Goal: Transaction & Acquisition: Purchase product/service

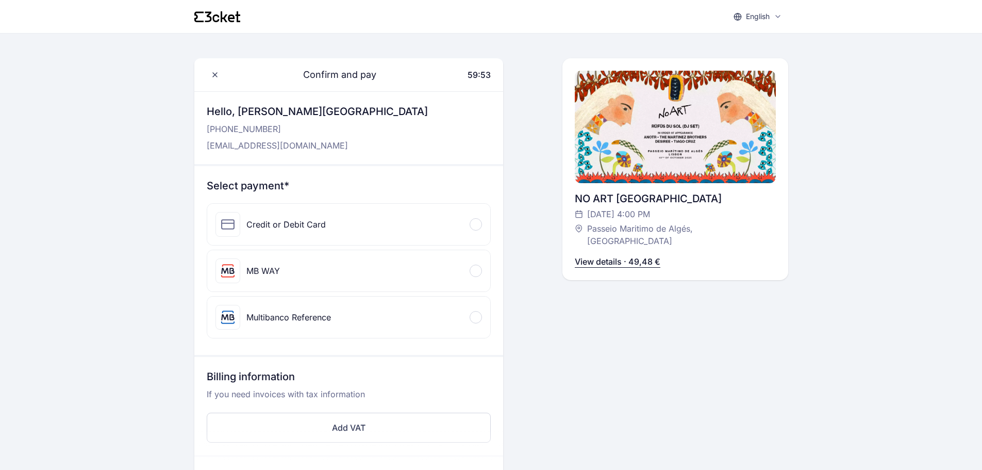
click at [483, 317] on div "Multibanco Reference" at bounding box center [348, 316] width 283 height 41
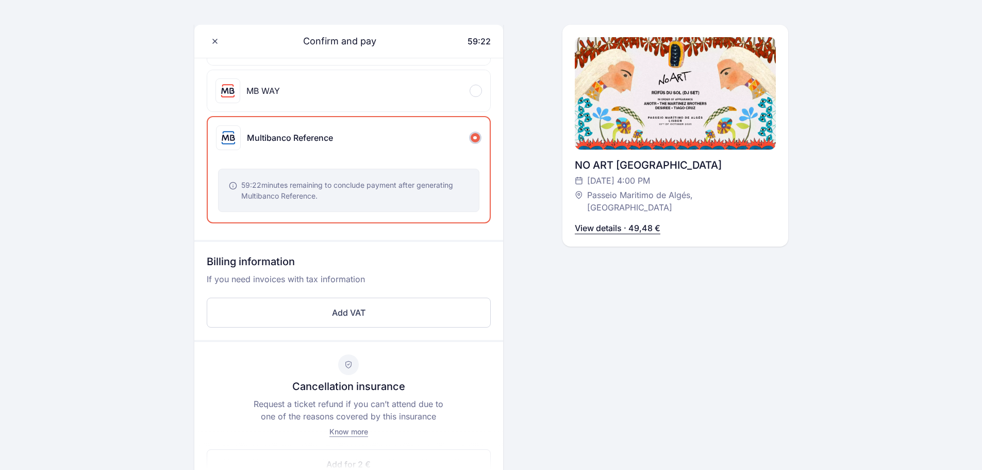
scroll to position [206, 0]
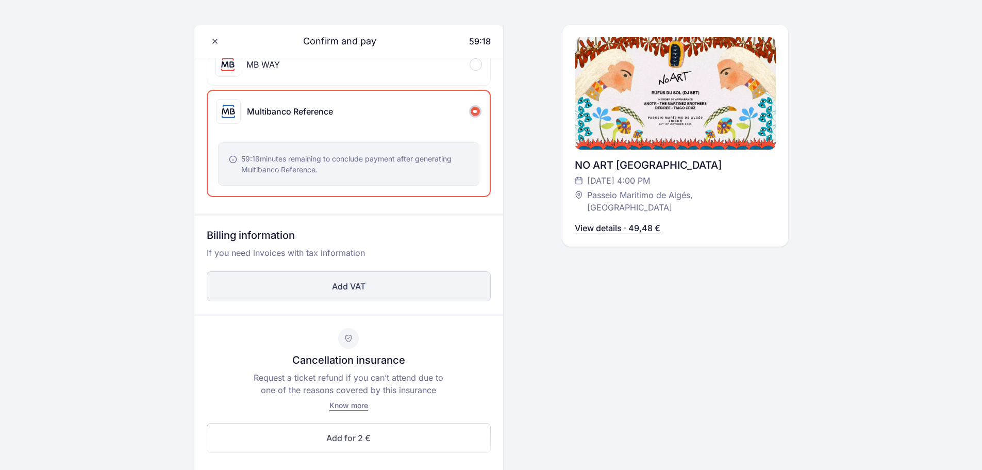
click at [347, 290] on button "Add VAT" at bounding box center [349, 286] width 284 height 30
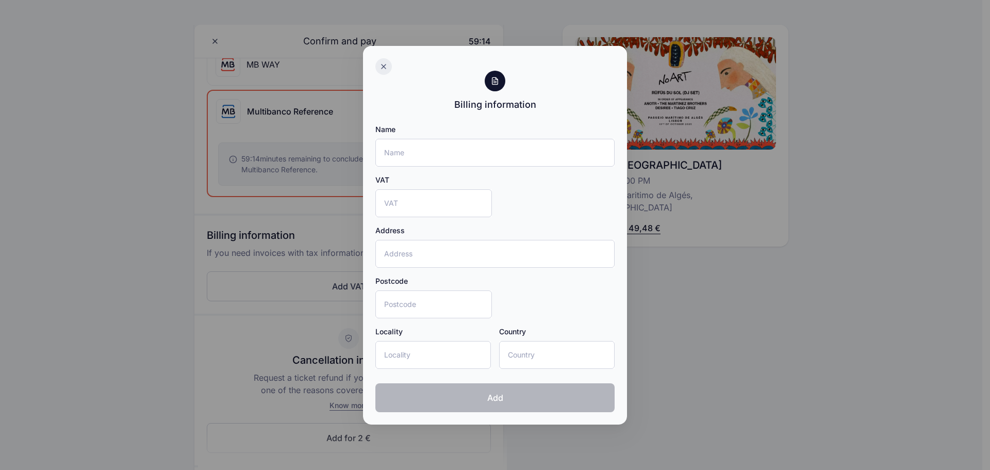
click at [386, 65] on icon at bounding box center [383, 66] width 8 height 8
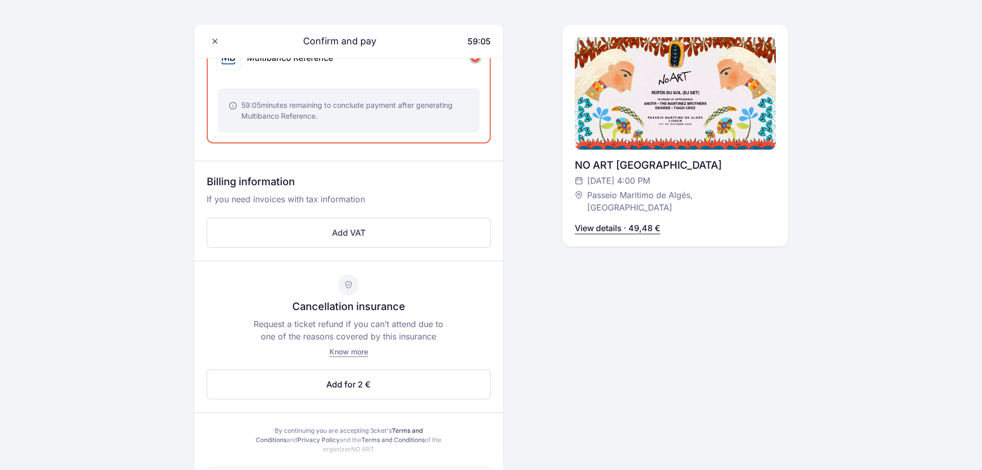
scroll to position [405, 0]
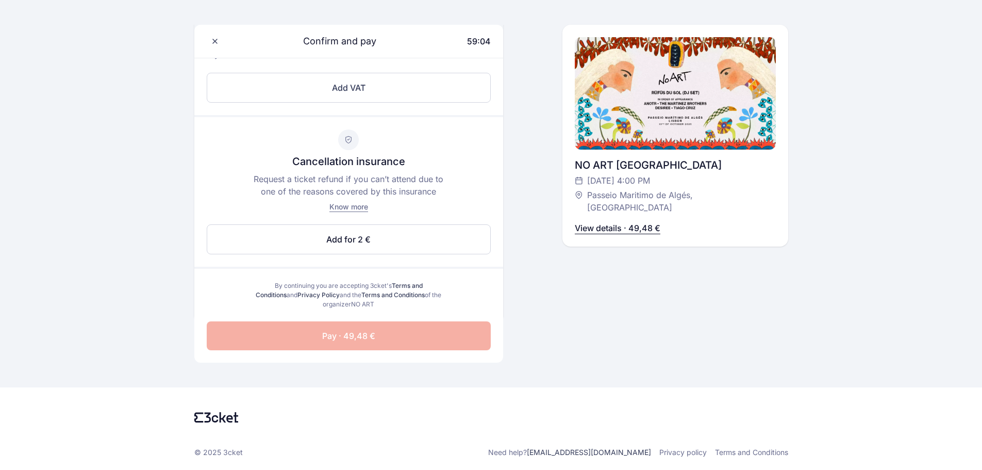
click at [339, 339] on span "Pay · 49,48 €" at bounding box center [348, 335] width 53 height 12
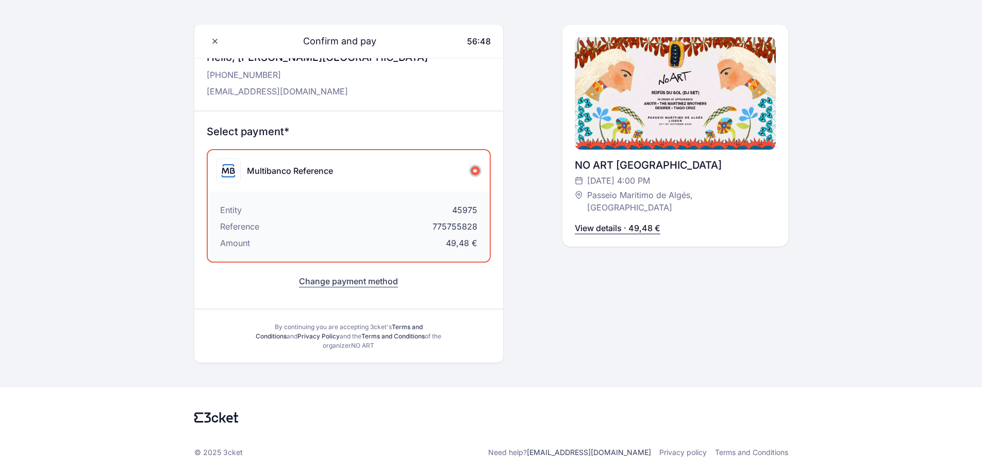
scroll to position [0, 0]
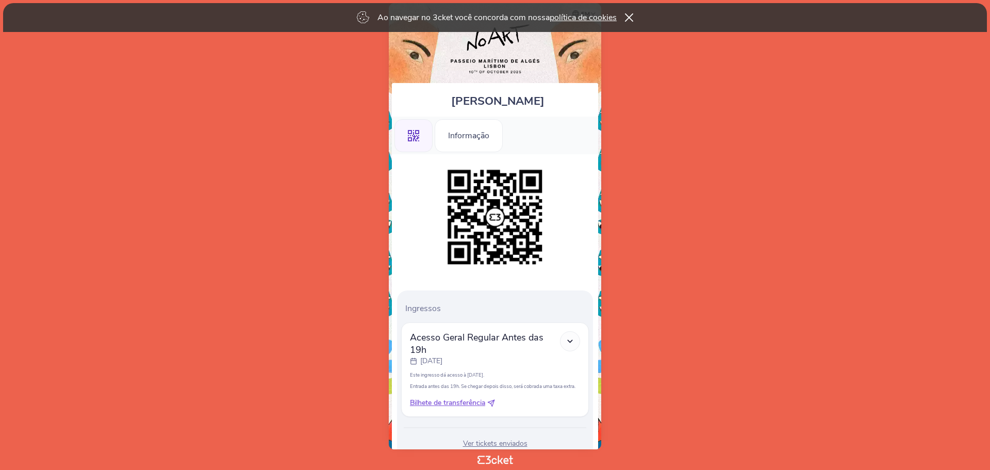
click at [717, 167] on body "Ao navegar no 3cket você concorda com nossa política de cookies em Português ([…" at bounding box center [494, 234] width 981 height 461
